Goal: Communication & Community: Ask a question

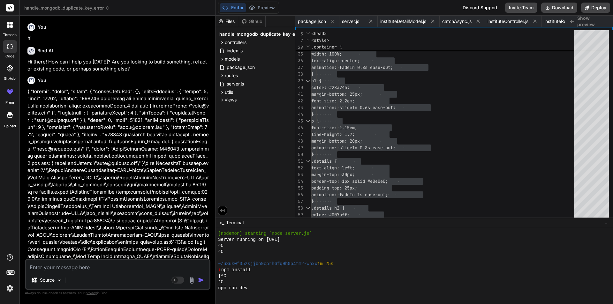
scroll to position [370, 0]
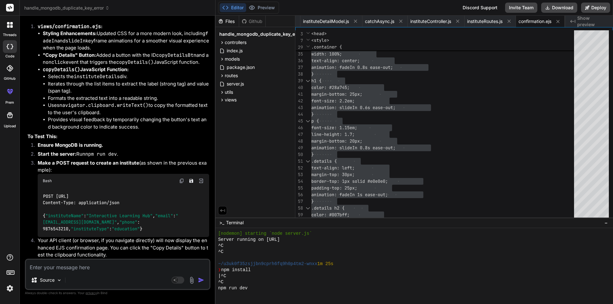
type textarea "c"
type textarea "x"
type textarea "cr"
type textarea "x"
type textarea "cre"
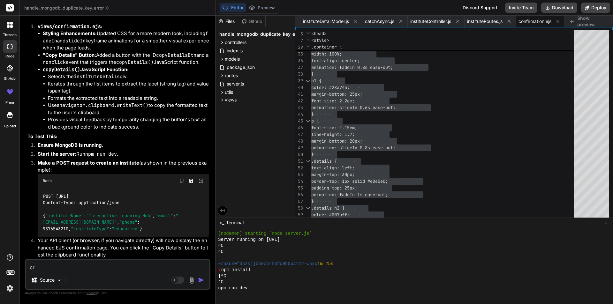
type textarea "x"
type textarea "crea"
type textarea "x"
type textarea "creat"
type textarea "x"
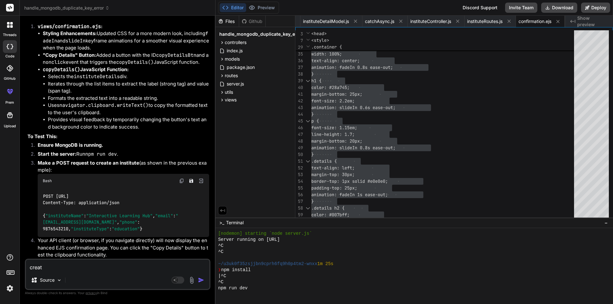
type textarea "create"
type textarea "x"
type textarea "create"
type textarea "x"
type textarea "create a"
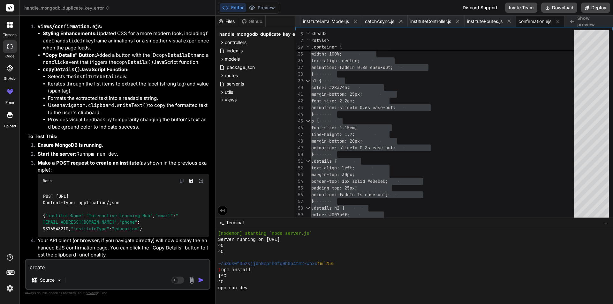
type textarea "x"
type textarea "create a"
type textarea "x"
type textarea "create a a"
type textarea "x"
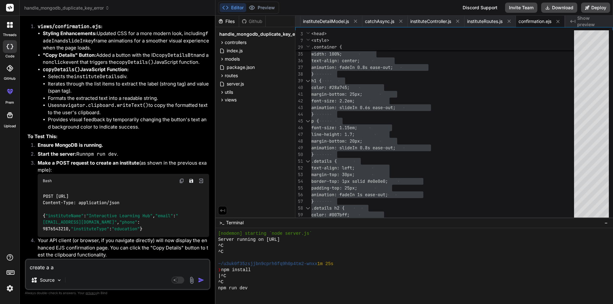
type textarea "create a ap"
type textarea "x"
type textarea "create a api"
type textarea "x"
type textarea "create a api"
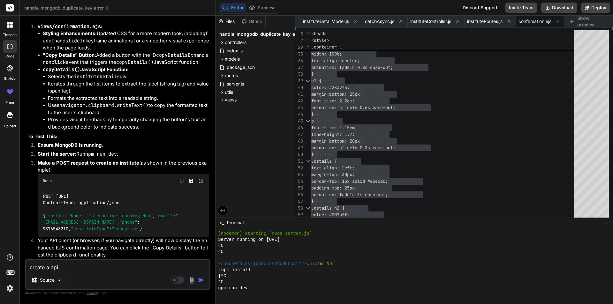
type textarea "x"
type textarea "create a api i"
type textarea "x"
type textarea "create a api in"
type textarea "x"
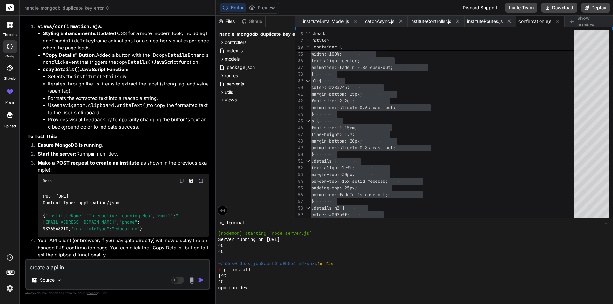
type textarea "create a api in"
type textarea "x"
type textarea "create a api in n"
type textarea "x"
type textarea "create a api in no"
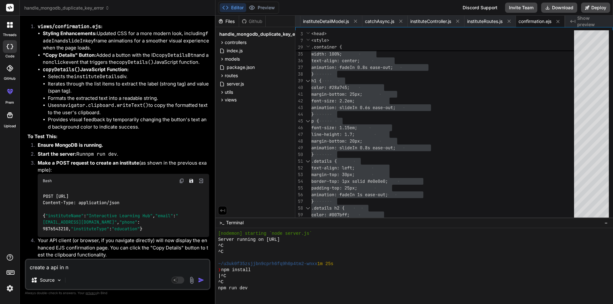
type textarea "x"
type textarea "create a api in nod"
type textarea "x"
type textarea "create a api in node"
type textarea "x"
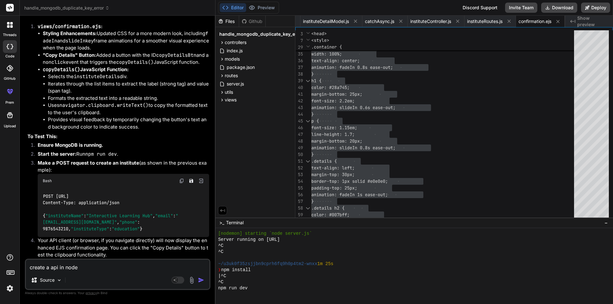
type textarea "create a api in nodej"
type textarea "x"
type textarea "create a api in nodejs"
type textarea "x"
type textarea "create a api in nodejs"
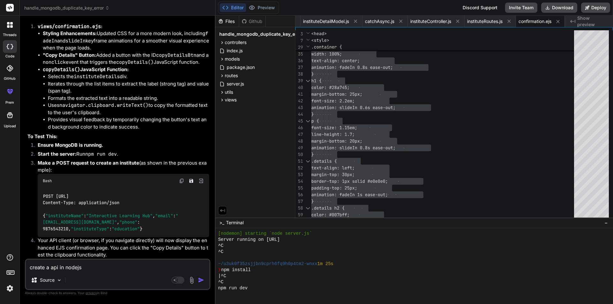
type textarea "x"
type textarea "create a api in nodejs t"
type textarea "x"
type textarea "create a api in nodejs to"
type textarea "x"
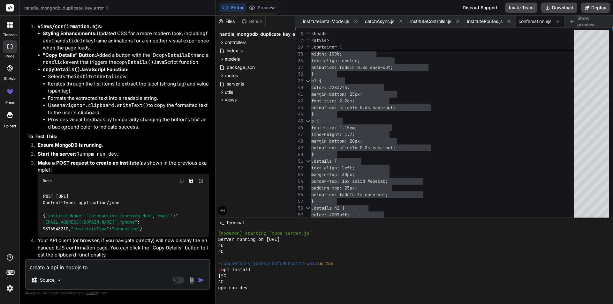
type textarea "create a api in nodejs to"
type textarea "x"
type textarea "create a api in nodejs to c"
type textarea "x"
type textarea "create a api in nodejs to cr"
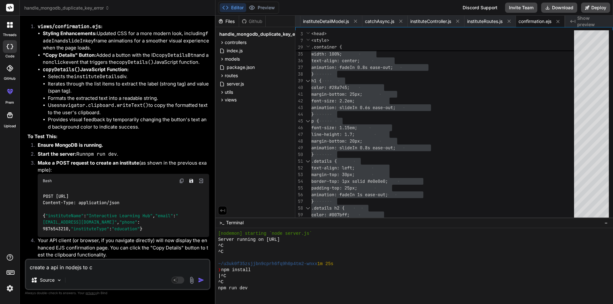
type textarea "x"
type textarea "create a api in nodejs to cre"
type textarea "x"
type textarea "create a api in nodejs to crea"
type textarea "x"
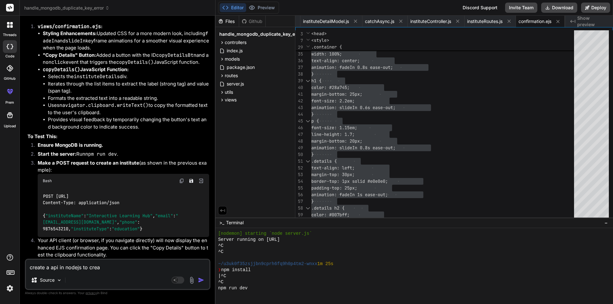
type textarea "create a api in nodejs to creat"
type textarea "x"
type textarea "create a api in nodejs to create"
type textarea "x"
type textarea "create a api in nodejs to create"
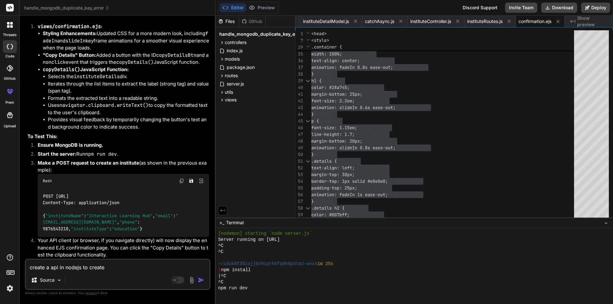
type textarea "x"
type textarea "create a api in nodejs to create a"
type textarea "x"
type textarea "create a api in nodejs to create a"
type textarea "x"
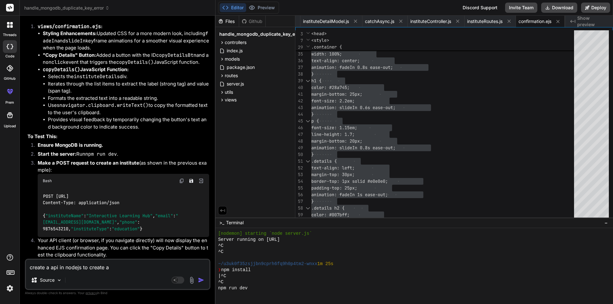
type textarea "create a api in nodejs to create a q"
type textarea "x"
type textarea "create a api in nodejs to create a qr"
type textarea "x"
type textarea "create a api in nodejs to create a qr"
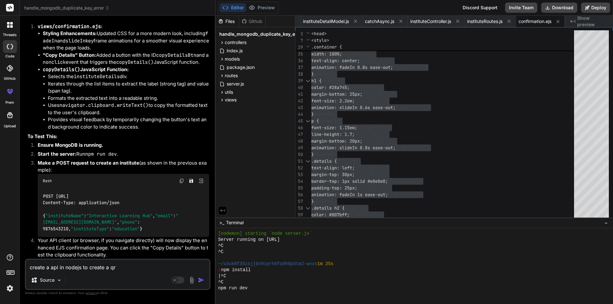
type textarea "x"
type textarea "create a api in nodejs to create a qr c"
type textarea "x"
type textarea "create a api in nodejs to create a qr co"
type textarea "x"
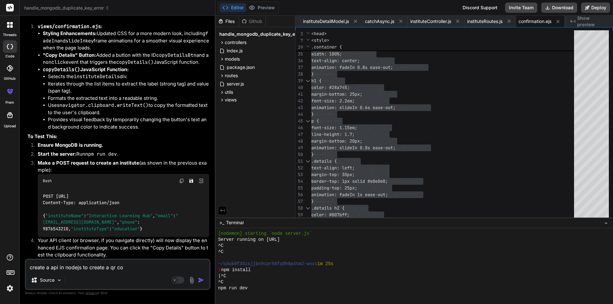
type textarea "create a api in nodejs to create a qr cod"
type textarea "x"
type textarea "create a api in nodejs to create a qr code"
type textarea "x"
type textarea "create a api in nodejs to create a qr code"
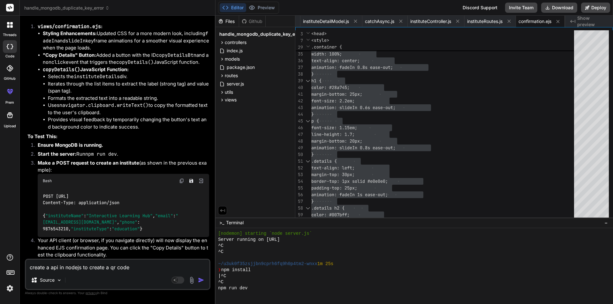
type textarea "x"
type textarea "create a api in nodejs to create a qr code i"
type textarea "x"
type textarea "create a api in nodejs to create a qr code"
type textarea "x"
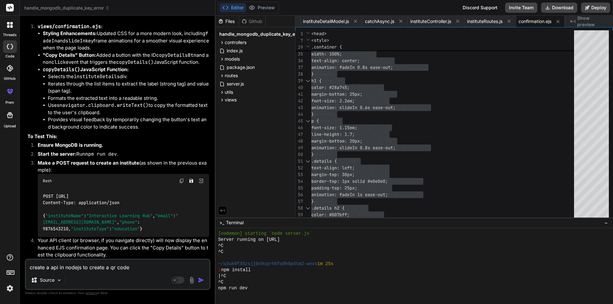
type textarea "create a api in nodejs to create a qr code f"
type textarea "x"
type textarea "create a api in nodejs to create a qr code fo"
type textarea "x"
type textarea "create a api in nodejs to create a qr code for"
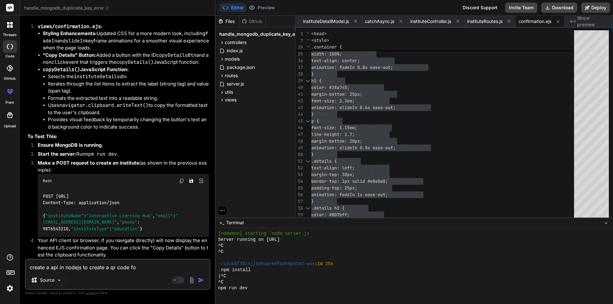
type textarea "x"
type textarea "create a api in nodejs to create a qr code for"
type textarea "x"
type textarea "create a api in nodejs to create a qr code for a"
type textarea "x"
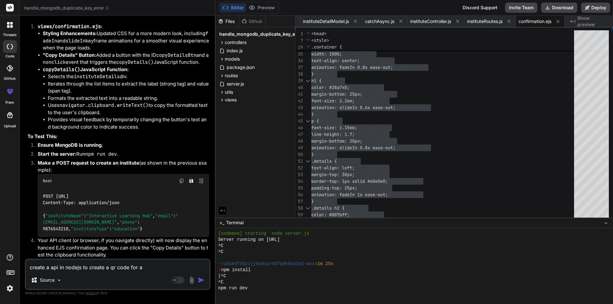
type textarea "create a api in nodejs to create a qr code for a"
type textarea "x"
type textarea "create a api in nodejs to create a qr code for a l"
type textarea "x"
type textarea "create a api in nodejs to create a qr code for a li"
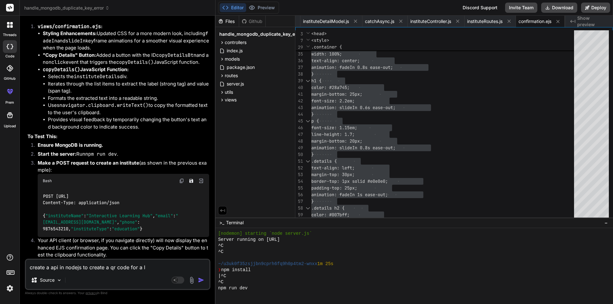
type textarea "x"
type textarea "create a api in nodejs to create a qr code for a lin"
type textarea "x"
type textarea "create a api in nodejs to create a qr code for a link"
type textarea "x"
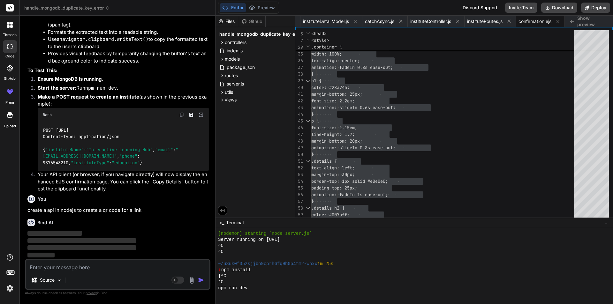
scroll to position [3284, 0]
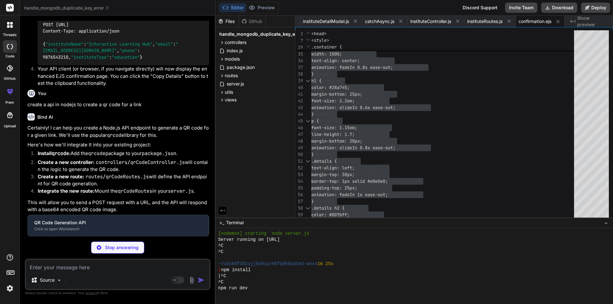
type textarea "x"
type textarea ""express": "^4.18.2", "mongoose": "^7.0.0", "ejs": "^3.1.9", "qrcode": "^1.5.3"…"
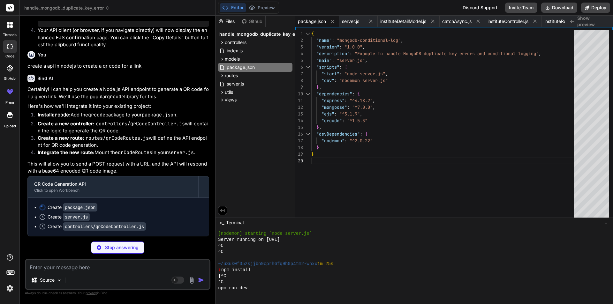
scroll to position [3428, 0]
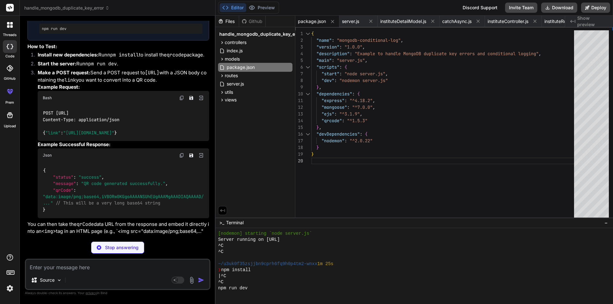
type textarea "x"
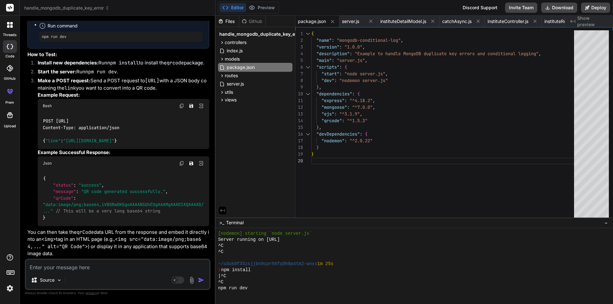
scroll to position [3698, 0]
click at [72, 265] on textarea at bounding box center [117, 265] width 183 height 11
type textarea "i"
type textarea "x"
type textarea "i"
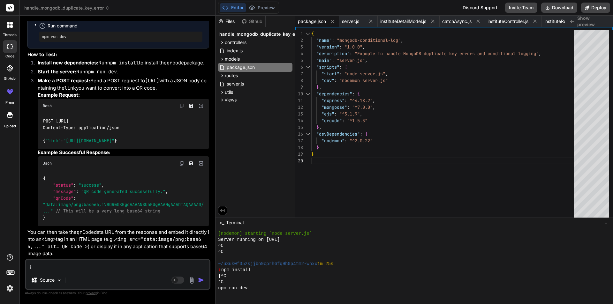
type textarea "x"
type textarea "i w"
type textarea "x"
type textarea "i wa"
type textarea "x"
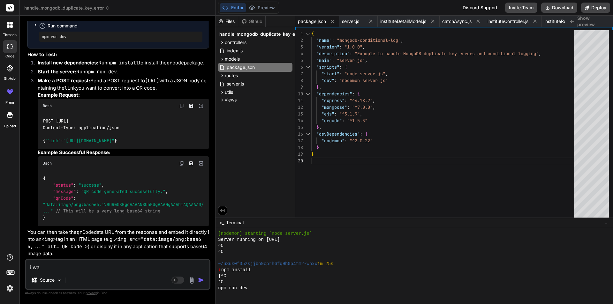
type textarea "i wan"
type textarea "x"
type textarea "i want"
type textarea "x"
type textarea "i want"
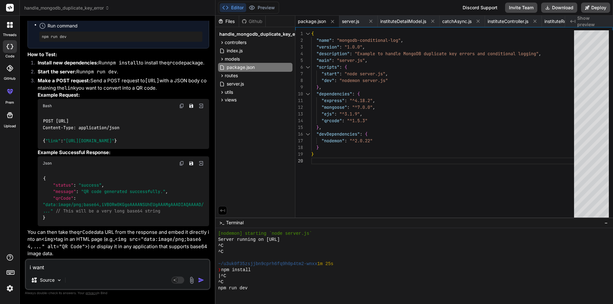
type textarea "x"
type textarea "i want t"
type textarea "x"
type textarea "i want to"
type textarea "x"
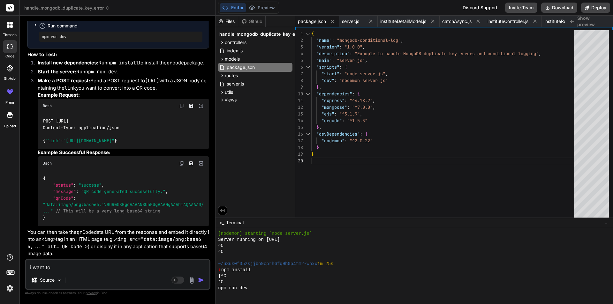
type textarea "i want to"
type textarea "x"
type textarea "i want to s"
type textarea "x"
type textarea "i want to sa"
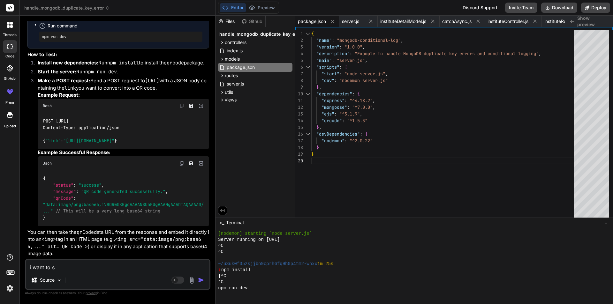
type textarea "x"
type textarea "i want to sav"
type textarea "x"
type textarea "i want to save"
type textarea "x"
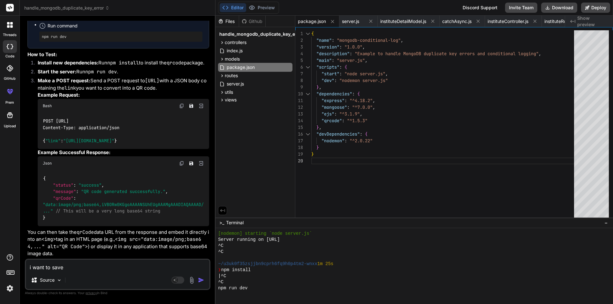
type textarea "i want to save"
type textarea "x"
type textarea "i want to save i"
type textarea "x"
type textarea "i want to save in"
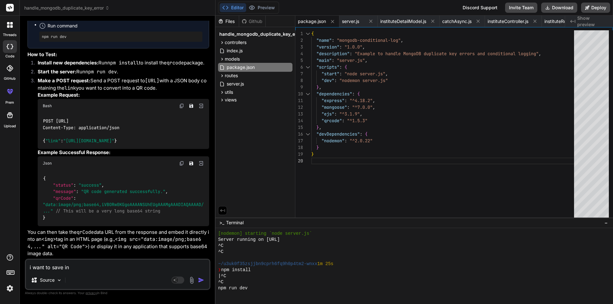
type textarea "x"
type textarea "i want to save in"
type textarea "x"
type textarea "i want to save in p"
type textarea "x"
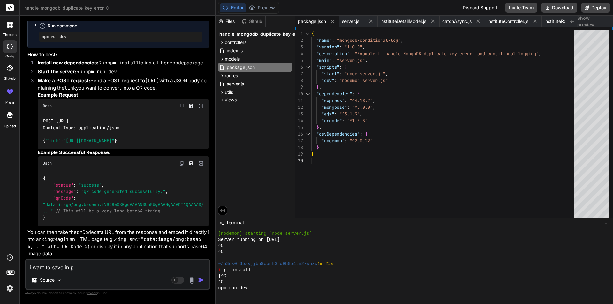
type textarea "i want to save in pu"
type textarea "x"
type textarea "i want to save in pub"
type textarea "x"
type textarea "i want to save in publ"
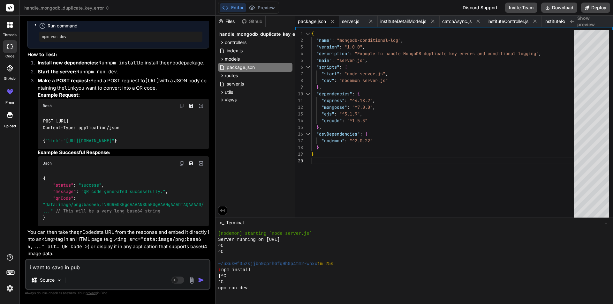
type textarea "x"
type textarea "i want to save in publi"
type textarea "x"
type textarea "i want to save in public"
type textarea "x"
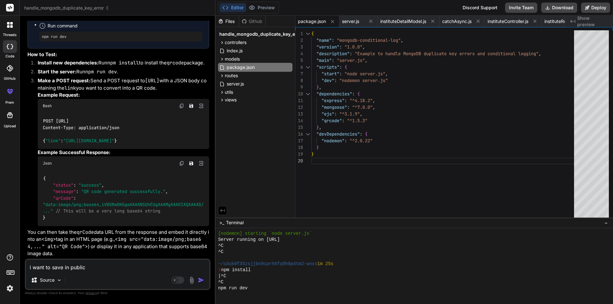
type textarea "i want to save in publicj"
type textarea "x"
type textarea "i want to save in publicj"
type textarea "x"
type textarea "i want to save in publicj"
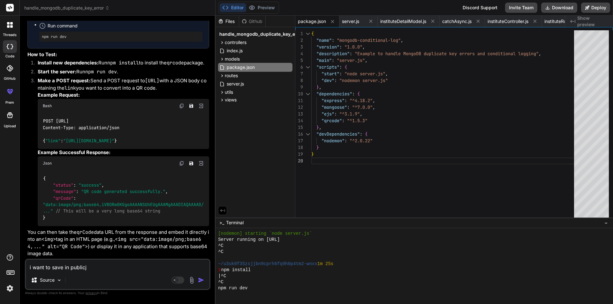
type textarea "x"
type textarea "i want to save in public"
type textarea "x"
type textarea "i want to save in publi"
type textarea "x"
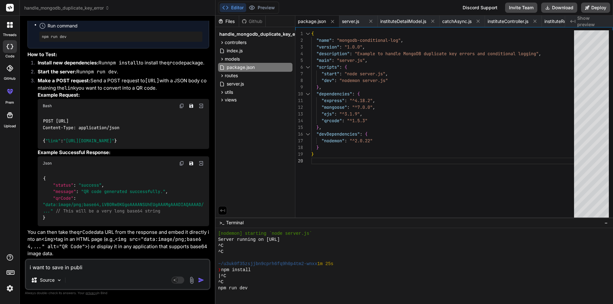
type textarea "i want to save in publ"
type textarea "x"
type textarea "i want to save in pub"
type textarea "x"
type textarea "i want to save in pu"
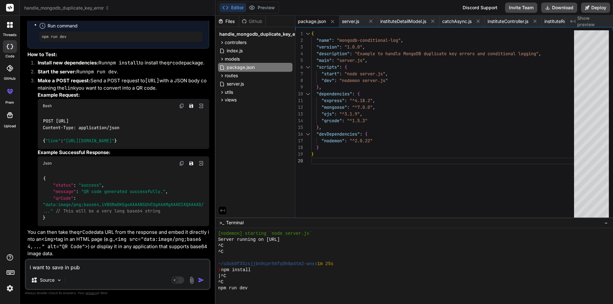
type textarea "x"
type textarea "i want to save in p"
type textarea "x"
type textarea "i want to save in"
type textarea "x"
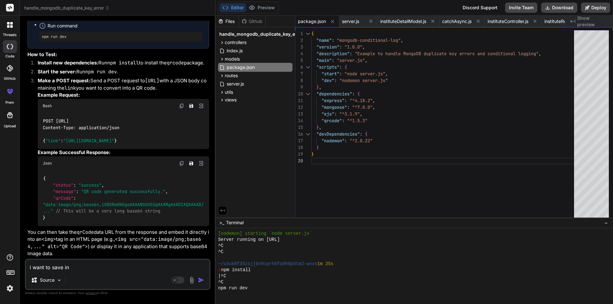
type textarea "i want to save in"
type textarea "x"
type textarea "i want to save i"
type textarea "x"
type textarea "i want to save"
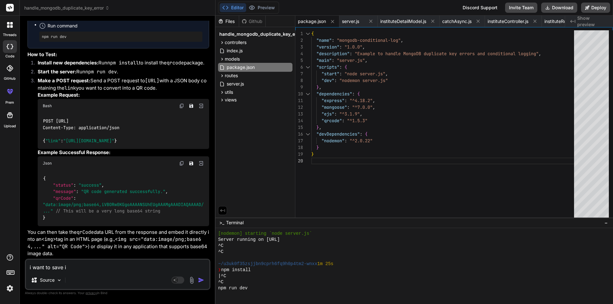
type textarea "x"
type textarea "i want to save i"
type textarea "x"
type textarea "i want to save in"
type textarea "x"
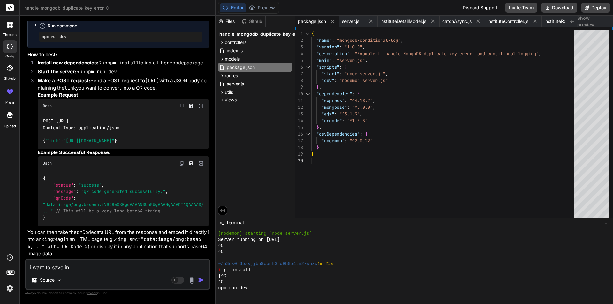
type textarea "i want to save in"
type textarea "x"
type textarea "i want to save in a"
type textarea "x"
type textarea "i want to save in an"
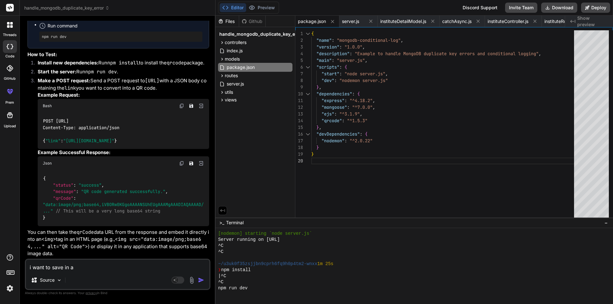
type textarea "x"
type textarea "i want to save in any"
type textarea "x"
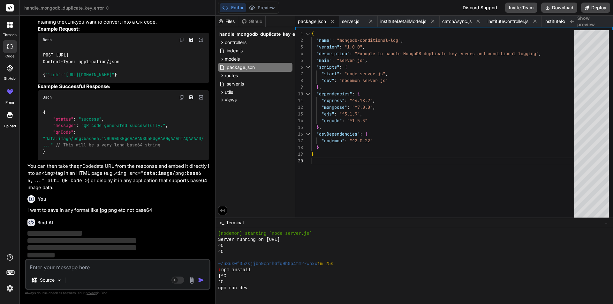
scroll to position [3764, 0]
click at [399, 23] on span "instituteDetailModel.js" at bounding box center [403, 21] width 46 height 6
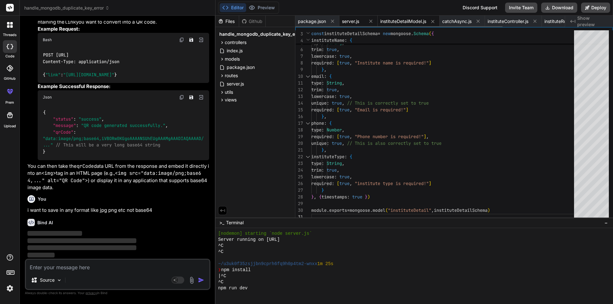
click at [356, 23] on span "server.js" at bounding box center [350, 21] width 17 height 6
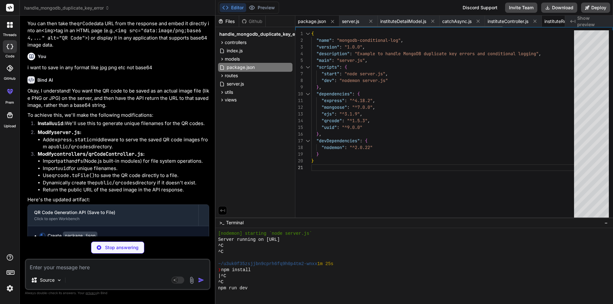
click at [553, 18] on span "instituteRoutes.js" at bounding box center [561, 21] width 35 height 6
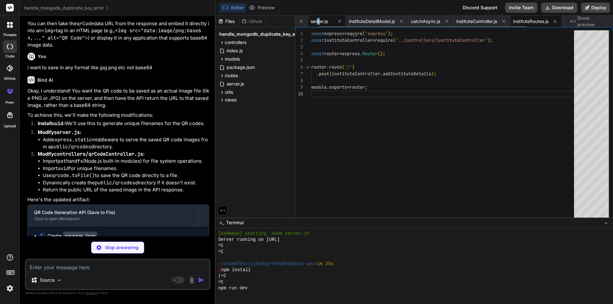
click at [318, 20] on span "server.js" at bounding box center [318, 21] width 17 height 6
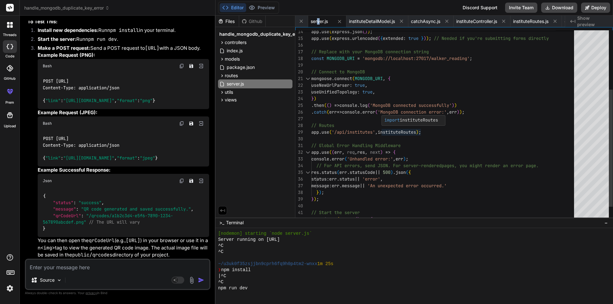
scroll to position [0, 0]
click at [404, 132] on div "app . use ( express . json ( ) ) ; app . use ( express . urlencoded ( { extende…" at bounding box center [444, 89] width 266 height 308
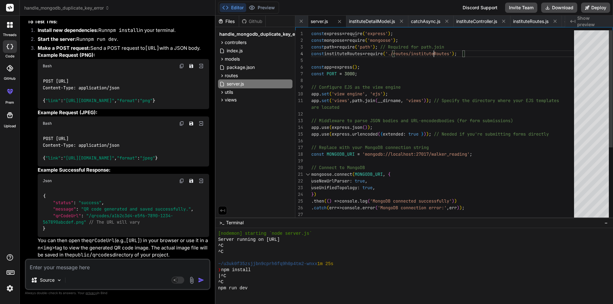
click at [433, 53] on div "app . use ( express . json ( ) ) ; app . use ( express . urlencoded ( { extende…" at bounding box center [444, 184] width 266 height 308
click at [236, 92] on div "utils" at bounding box center [255, 92] width 74 height 8
click at [234, 106] on div "views" at bounding box center [255, 110] width 74 height 8
click at [240, 118] on span "confirmation.ejs" at bounding box center [248, 119] width 34 height 8
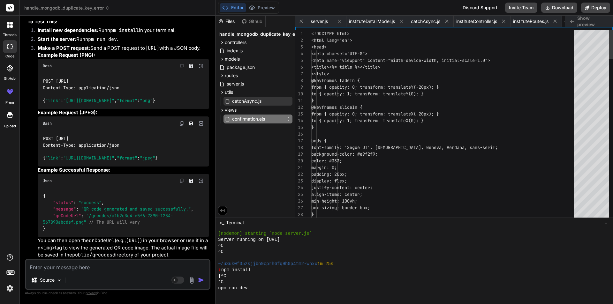
scroll to position [0, 81]
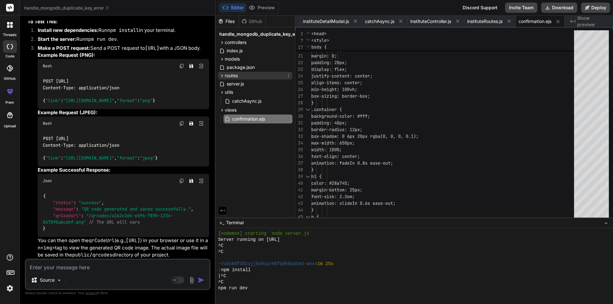
click at [229, 75] on span "routes" at bounding box center [231, 75] width 13 height 6
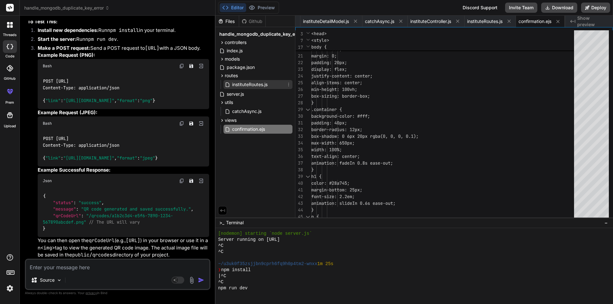
click at [241, 86] on span "instituteRoutes.js" at bounding box center [249, 85] width 37 height 8
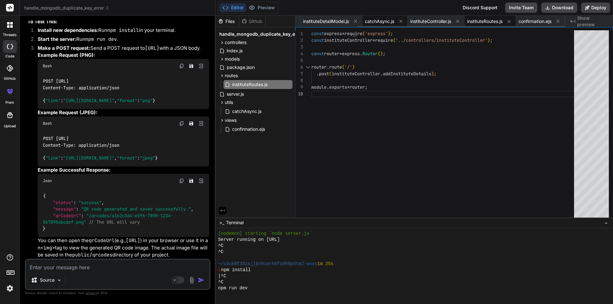
click at [380, 21] on span "catchAsync.js" at bounding box center [379, 21] width 29 height 6
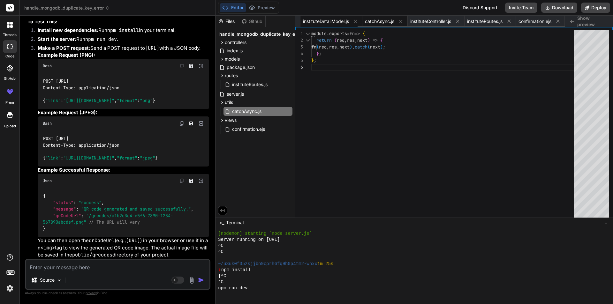
click at [324, 20] on span "instituteDetailModel.js" at bounding box center [326, 21] width 46 height 6
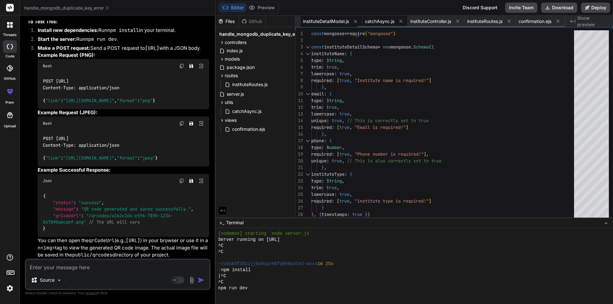
click at [382, 19] on span "catchAsync.js" at bounding box center [379, 21] width 29 height 6
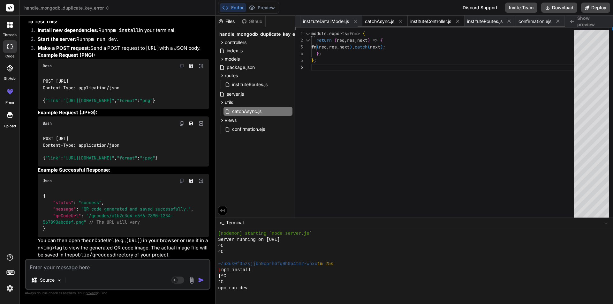
click at [417, 23] on span "instituteController.js" at bounding box center [430, 21] width 41 height 6
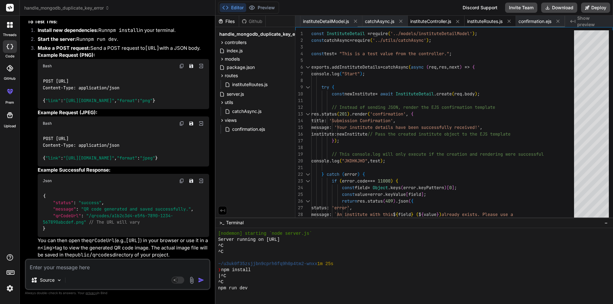
click at [473, 20] on span "instituteRoutes.js" at bounding box center [484, 21] width 35 height 6
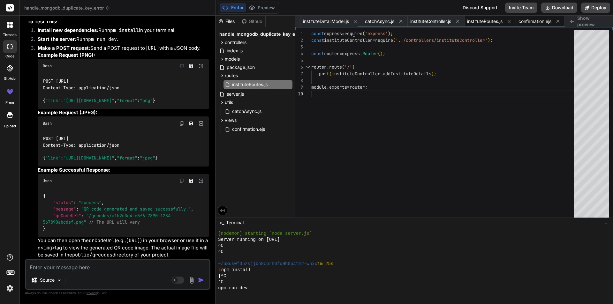
click at [530, 21] on span "confirmation.ejs" at bounding box center [534, 21] width 33 height 6
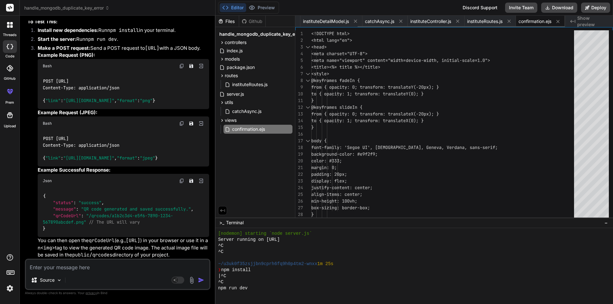
click at [533, 17] on div "confirmation.ejs" at bounding box center [540, 21] width 49 height 11
click at [575, 20] on icon at bounding box center [572, 21] width 5 height 3
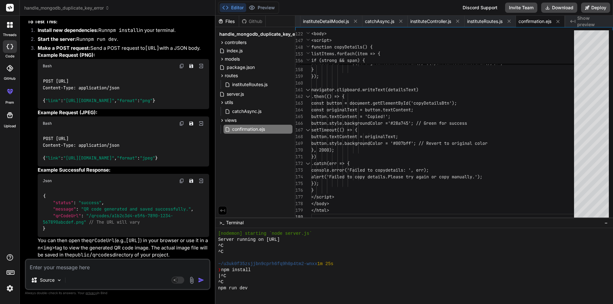
scroll to position [4432, 0]
click at [72, 271] on textarea at bounding box center [117, 265] width 183 height 11
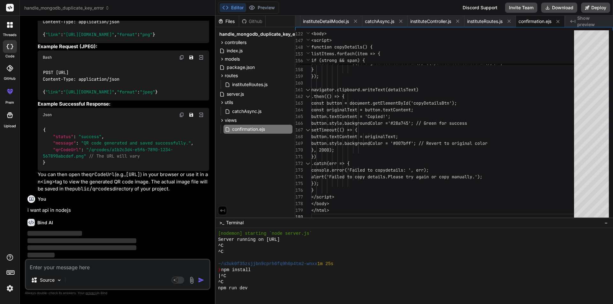
scroll to position [4499, 0]
